Goal: Task Accomplishment & Management: Manage account settings

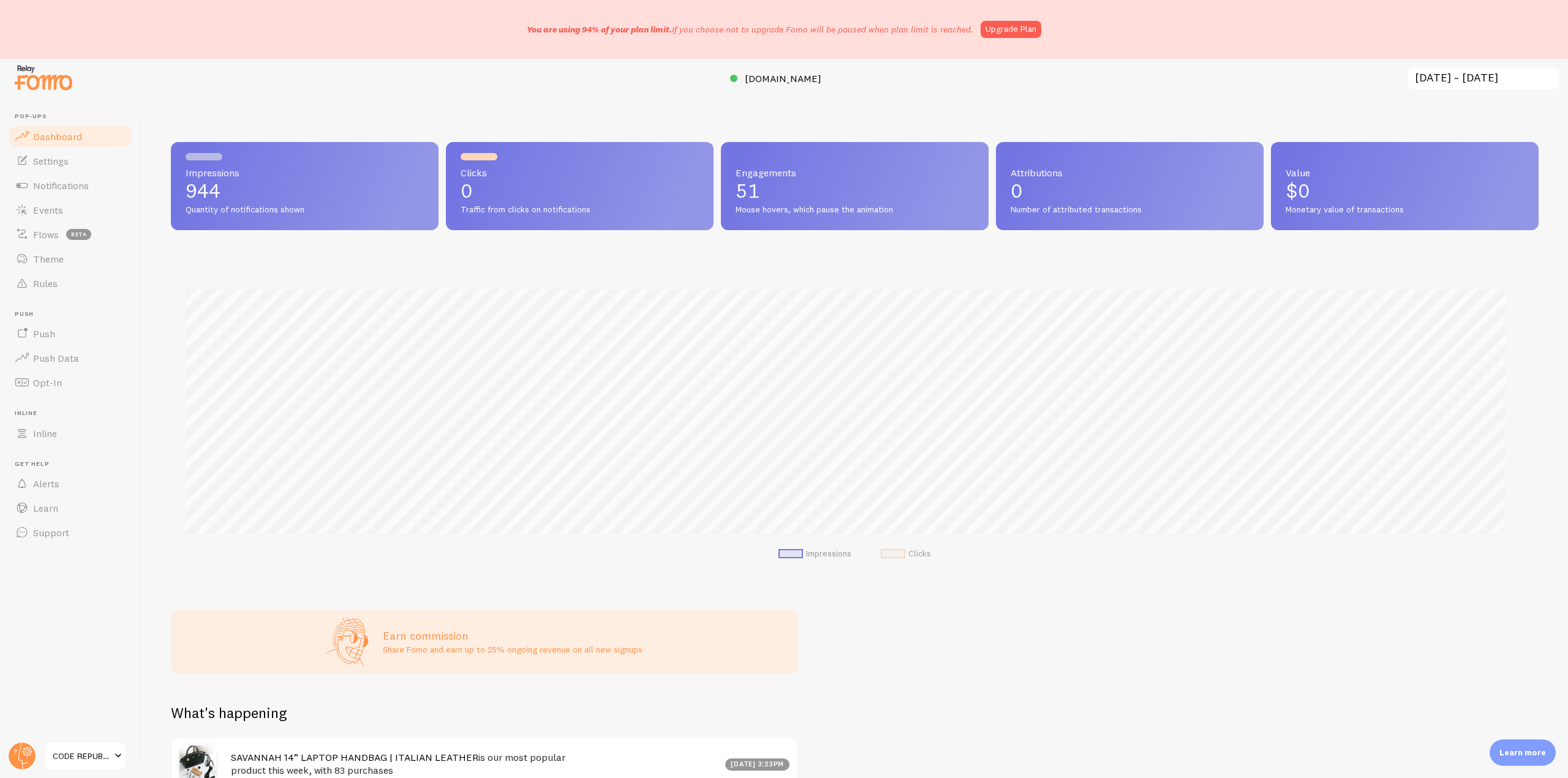
scroll to position [611912, 611197]
drag, startPoint x: 518, startPoint y: 27, endPoint x: 969, endPoint y: 34, distance: 451.1
click at [969, 34] on div "You are using 94% of your plan limit. If you choose not to upgrade Fomo will be…" at bounding box center [784, 29] width 1568 height 58
copy p "You are using 94% of your plan limit. If you choose not to upgrade Fomo will be…"
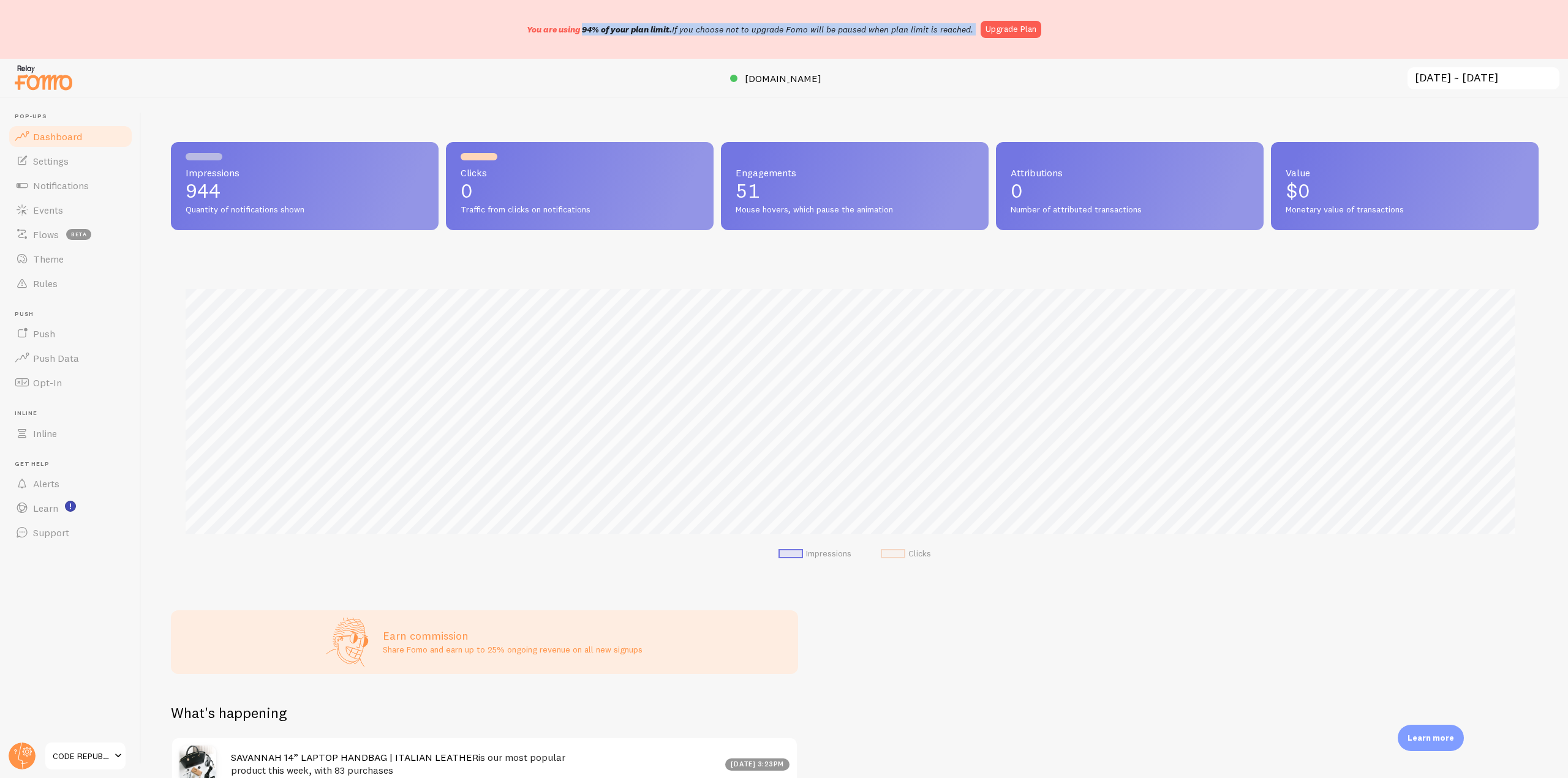
drag, startPoint x: 976, startPoint y: 31, endPoint x: 520, endPoint y: 34, distance: 456.0
click at [520, 34] on div "You are using 94% of your plan limit. If you choose not to upgrade Fomo will be…" at bounding box center [784, 29] width 1568 height 58
copy div "You are using 94% of your plan limit. If you choose not to upgrade Fomo will be…"
click at [16, 751] on g at bounding box center [22, 756] width 27 height 27
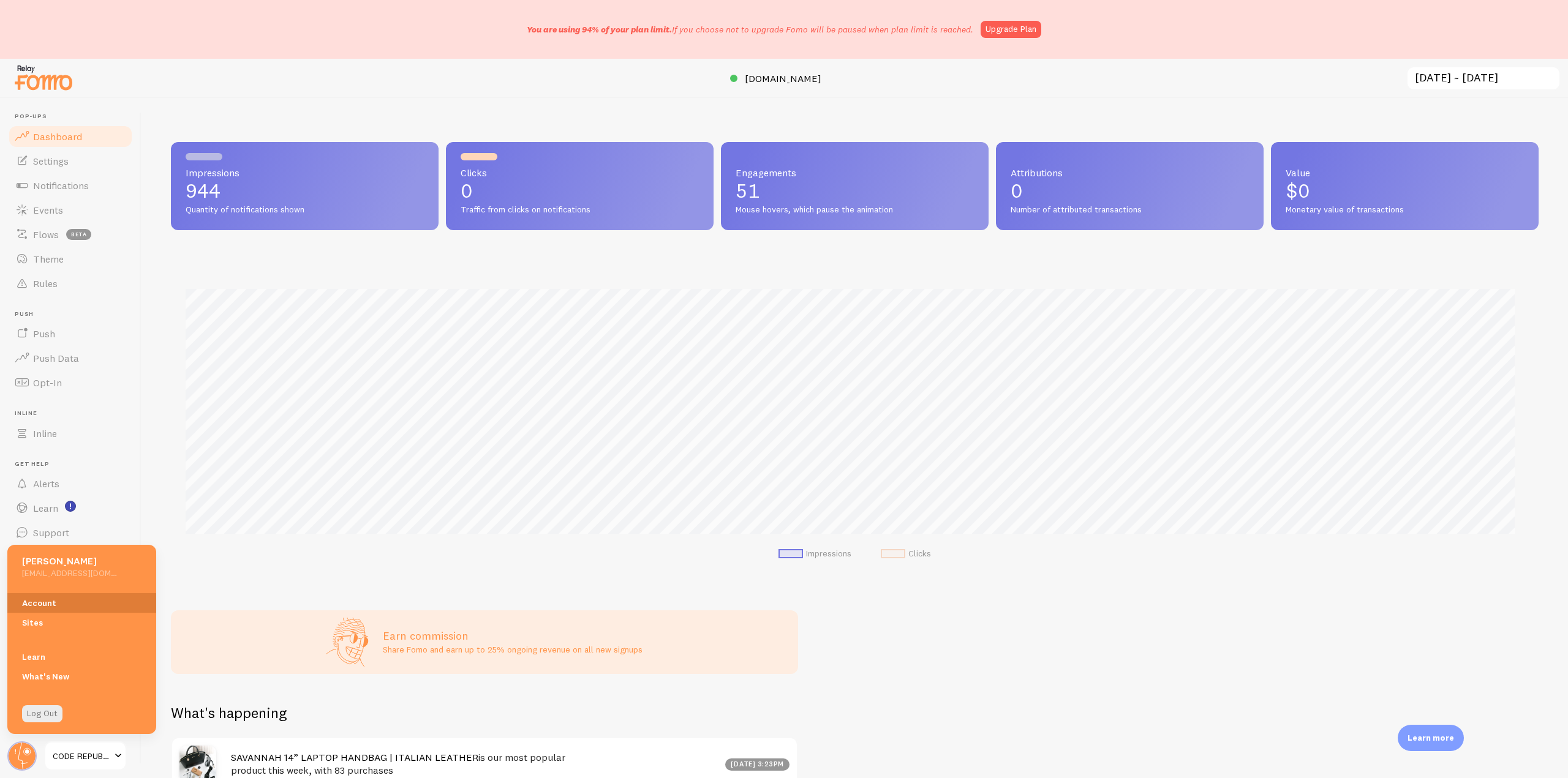
click at [46, 606] on link "Account" at bounding box center [82, 603] width 149 height 20
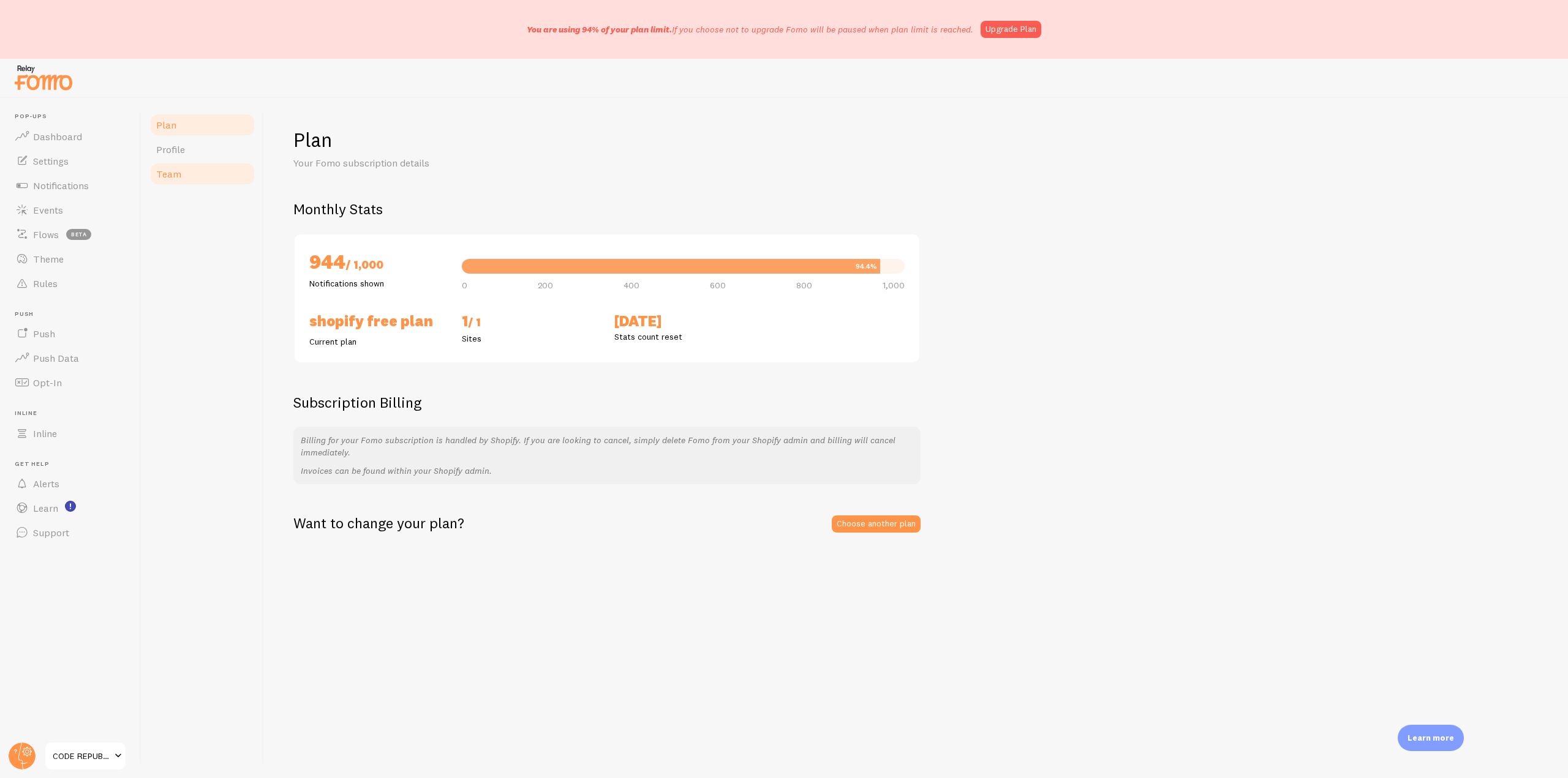
click at [204, 164] on link "Team" at bounding box center [202, 174] width 108 height 24
